Goal: Task Accomplishment & Management: Use online tool/utility

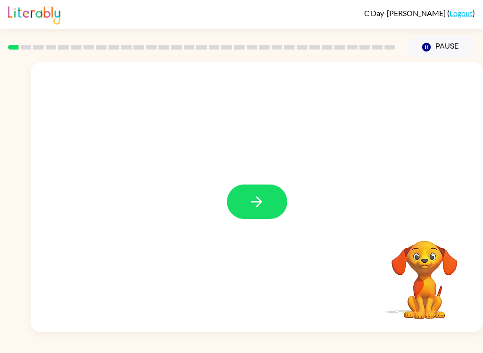
click at [257, 200] on icon "button" at bounding box center [257, 201] width 17 height 17
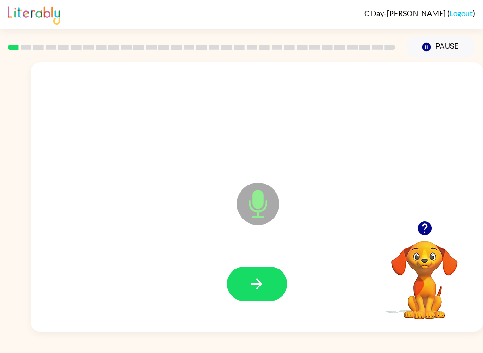
click at [269, 293] on button "button" at bounding box center [257, 283] width 60 height 34
click at [251, 297] on button "button" at bounding box center [257, 283] width 60 height 34
click at [266, 275] on button "button" at bounding box center [257, 283] width 60 height 34
click at [268, 289] on button "button" at bounding box center [257, 283] width 60 height 34
click at [274, 288] on button "button" at bounding box center [257, 283] width 60 height 34
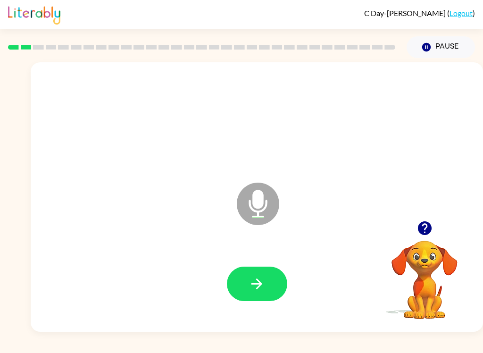
click at [269, 296] on button "button" at bounding box center [257, 283] width 60 height 34
click at [273, 283] on button "button" at bounding box center [257, 283] width 60 height 34
click at [260, 285] on icon "button" at bounding box center [256, 283] width 11 height 11
click at [252, 300] on button "button" at bounding box center [257, 283] width 60 height 34
click at [261, 283] on icon "button" at bounding box center [256, 283] width 11 height 11
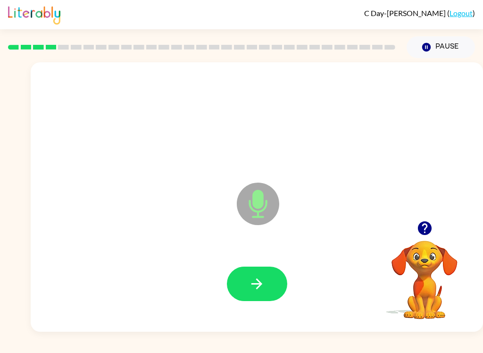
click at [264, 282] on icon "button" at bounding box center [257, 283] width 17 height 17
click at [266, 286] on button "button" at bounding box center [257, 283] width 60 height 34
click at [257, 295] on button "button" at bounding box center [257, 283] width 60 height 34
click at [270, 287] on button "button" at bounding box center [257, 283] width 60 height 34
click at [261, 281] on icon "button" at bounding box center [257, 283] width 17 height 17
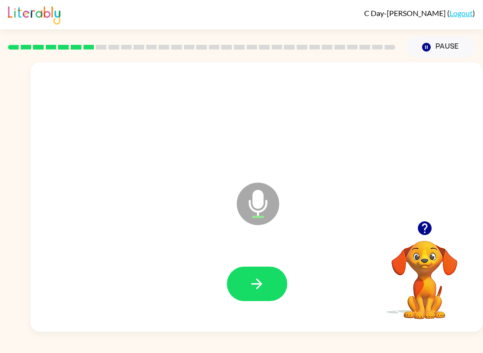
click at [255, 283] on icon "button" at bounding box center [257, 283] width 17 height 17
click at [273, 295] on button "button" at bounding box center [257, 283] width 60 height 34
click at [266, 285] on button "button" at bounding box center [257, 283] width 60 height 34
click at [262, 286] on icon "button" at bounding box center [257, 283] width 17 height 17
click at [272, 285] on button "button" at bounding box center [257, 283] width 60 height 34
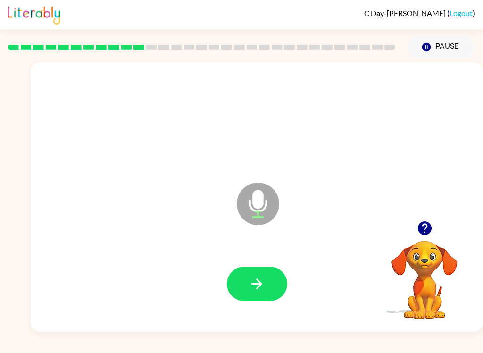
click at [266, 282] on button "button" at bounding box center [257, 283] width 60 height 34
click at [264, 289] on icon "button" at bounding box center [257, 283] width 17 height 17
click at [271, 268] on button "button" at bounding box center [257, 283] width 60 height 34
click at [252, 289] on icon "button" at bounding box center [257, 283] width 17 height 17
click at [283, 293] on button "button" at bounding box center [257, 283] width 60 height 34
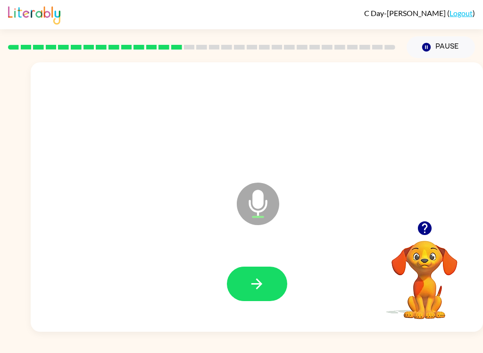
click at [270, 299] on button "button" at bounding box center [257, 283] width 60 height 34
click at [264, 288] on icon "button" at bounding box center [257, 283] width 17 height 17
click at [266, 290] on button "button" at bounding box center [257, 283] width 60 height 34
click at [241, 291] on button "button" at bounding box center [257, 283] width 60 height 34
click at [269, 292] on button "button" at bounding box center [257, 283] width 60 height 34
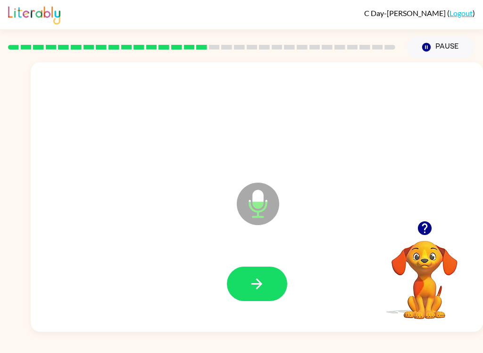
click at [260, 285] on icon "button" at bounding box center [256, 283] width 11 height 11
click at [256, 287] on icon "button" at bounding box center [257, 283] width 17 height 17
click at [253, 284] on icon "button" at bounding box center [256, 283] width 11 height 11
click at [252, 278] on icon "button" at bounding box center [257, 283] width 17 height 17
click at [265, 291] on icon "button" at bounding box center [257, 283] width 17 height 17
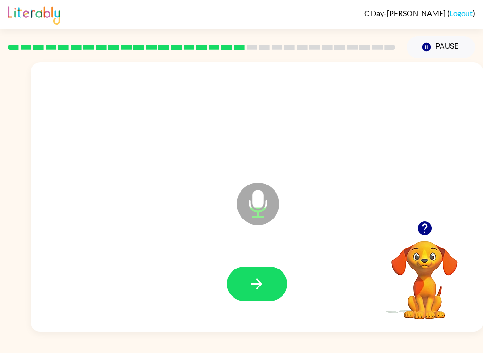
click at [260, 288] on icon "button" at bounding box center [257, 283] width 17 height 17
click at [255, 293] on button "button" at bounding box center [257, 283] width 60 height 34
click at [261, 273] on button "button" at bounding box center [257, 283] width 60 height 34
click at [272, 292] on button "button" at bounding box center [257, 283] width 60 height 34
click at [268, 287] on button "button" at bounding box center [257, 283] width 60 height 34
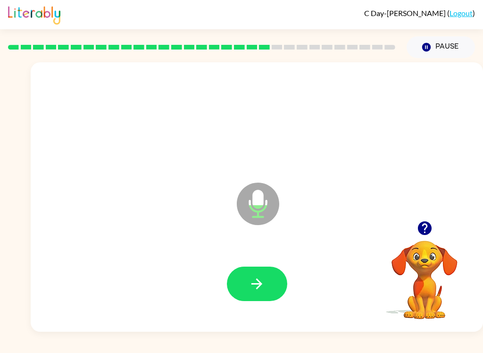
click at [265, 280] on button "button" at bounding box center [257, 283] width 60 height 34
click at [258, 286] on icon "button" at bounding box center [257, 283] width 17 height 17
click at [263, 285] on icon "button" at bounding box center [257, 283] width 17 height 17
click at [274, 297] on button "button" at bounding box center [257, 283] width 60 height 34
click at [249, 295] on button "button" at bounding box center [257, 283] width 60 height 34
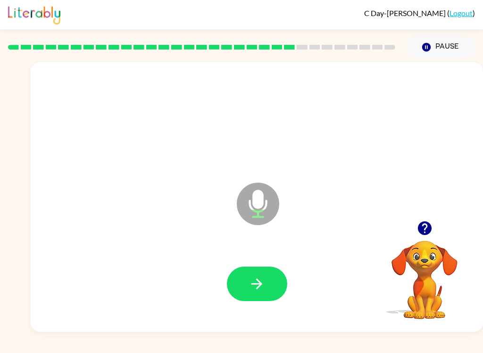
click at [250, 286] on icon "button" at bounding box center [257, 283] width 17 height 17
click at [270, 281] on button "button" at bounding box center [257, 283] width 60 height 34
click at [269, 290] on button "button" at bounding box center [257, 283] width 60 height 34
click at [267, 275] on button "button" at bounding box center [257, 283] width 60 height 34
click at [256, 292] on icon "button" at bounding box center [257, 283] width 17 height 17
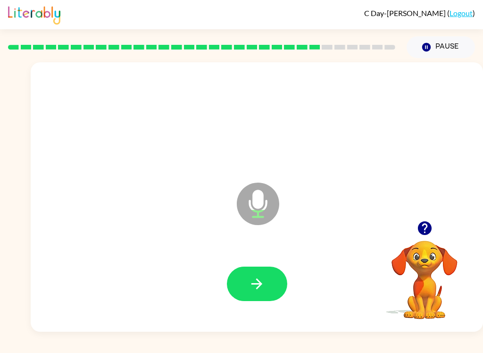
click at [246, 285] on button "button" at bounding box center [257, 283] width 60 height 34
click at [268, 308] on div at bounding box center [256, 283] width 433 height 77
click at [266, 291] on button "button" at bounding box center [257, 283] width 60 height 34
click at [271, 290] on button "button" at bounding box center [257, 283] width 60 height 34
click at [267, 269] on button "button" at bounding box center [257, 283] width 60 height 34
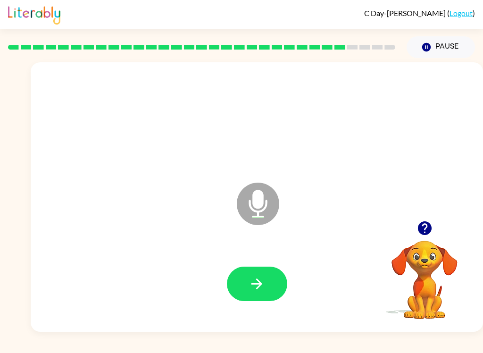
click at [263, 286] on icon "button" at bounding box center [257, 283] width 17 height 17
click at [268, 285] on button "button" at bounding box center [257, 283] width 60 height 34
click at [272, 289] on button "button" at bounding box center [257, 283] width 60 height 34
click at [258, 291] on icon "button" at bounding box center [257, 283] width 17 height 17
click at [263, 285] on icon "button" at bounding box center [257, 283] width 17 height 17
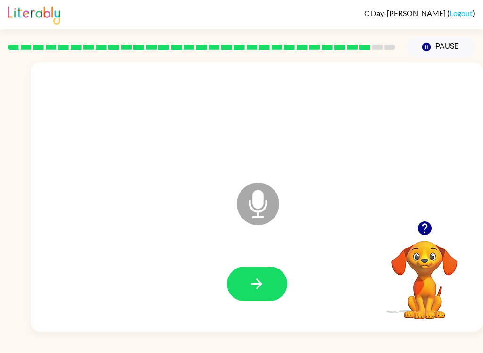
click at [274, 276] on button "button" at bounding box center [257, 283] width 60 height 34
click at [258, 283] on icon "button" at bounding box center [257, 283] width 17 height 17
click at [276, 283] on button "button" at bounding box center [257, 283] width 60 height 34
click at [269, 280] on button "button" at bounding box center [257, 283] width 60 height 34
